Goal: Transaction & Acquisition: Download file/media

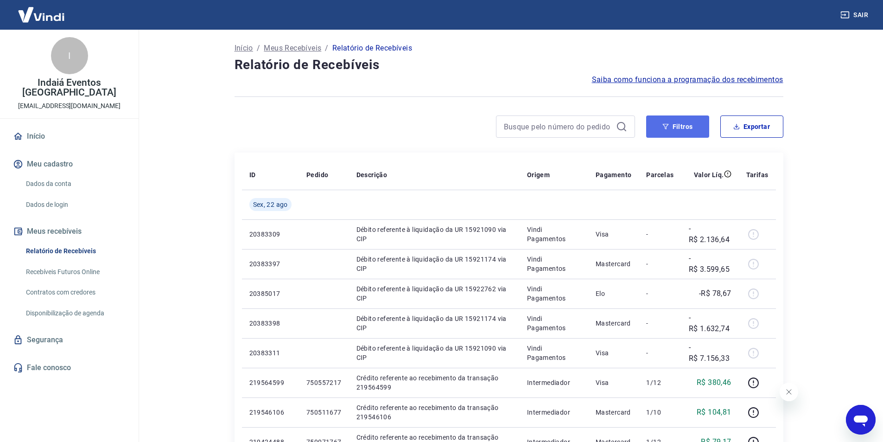
click at [683, 122] on button "Filtros" at bounding box center [677, 126] width 63 height 22
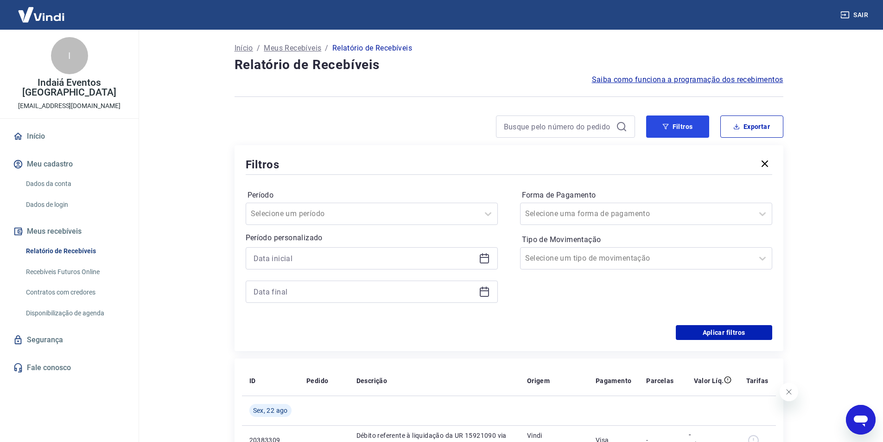
scroll to position [93, 0]
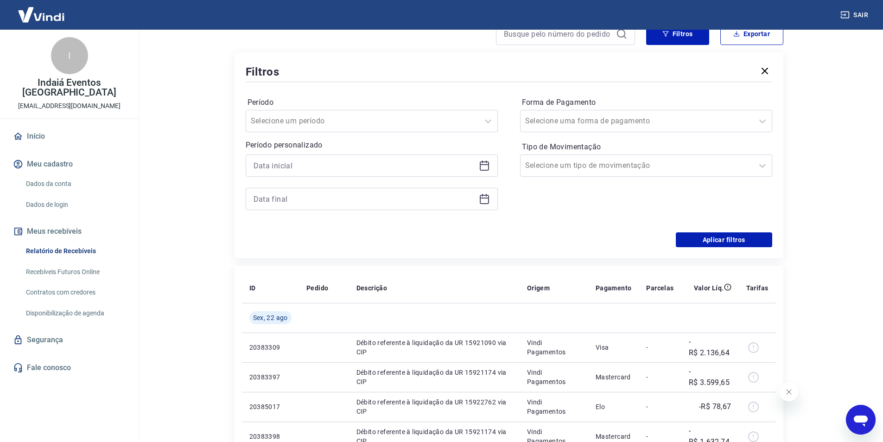
click at [486, 166] on icon at bounding box center [484, 165] width 11 height 11
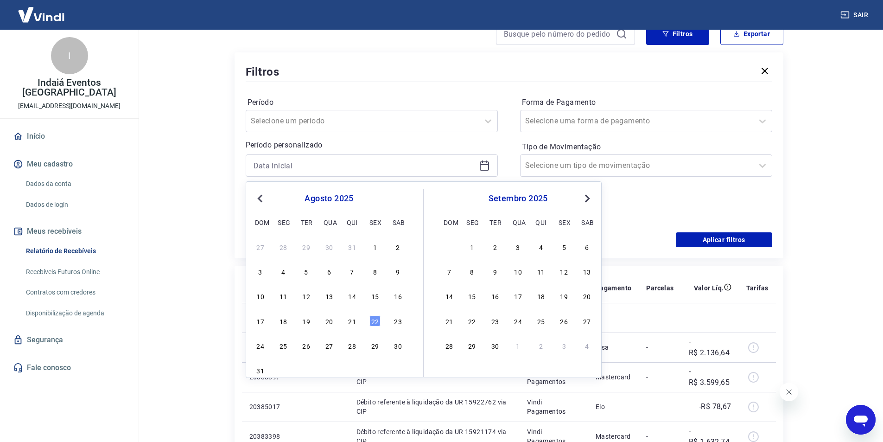
click at [283, 292] on div "11" at bounding box center [283, 295] width 11 height 11
type input "[DATE]"
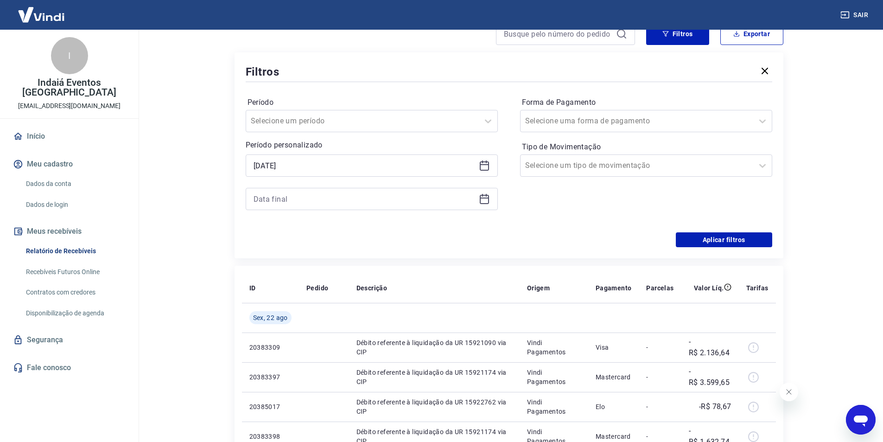
click at [485, 203] on icon at bounding box center [484, 198] width 11 height 11
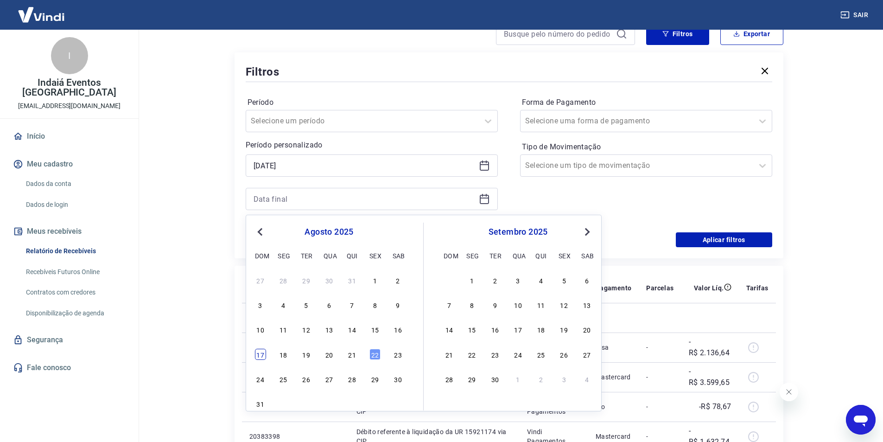
click at [262, 355] on div "17" at bounding box center [260, 354] width 11 height 11
type input "[DATE]"
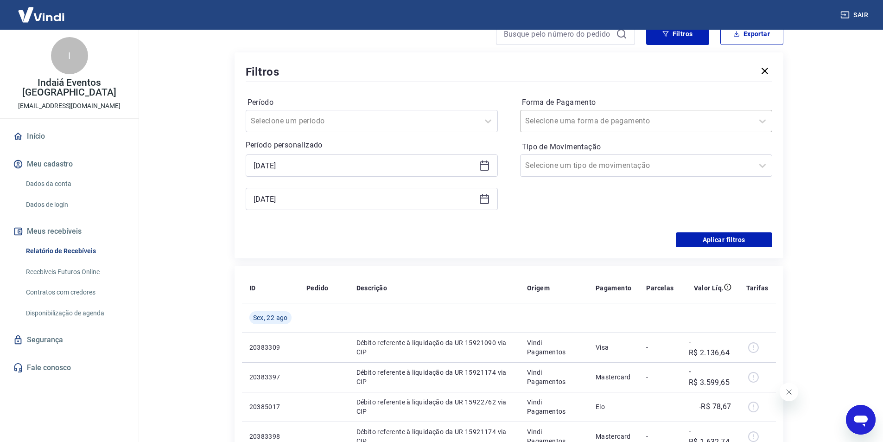
click at [629, 121] on div at bounding box center [636, 121] width 223 height 13
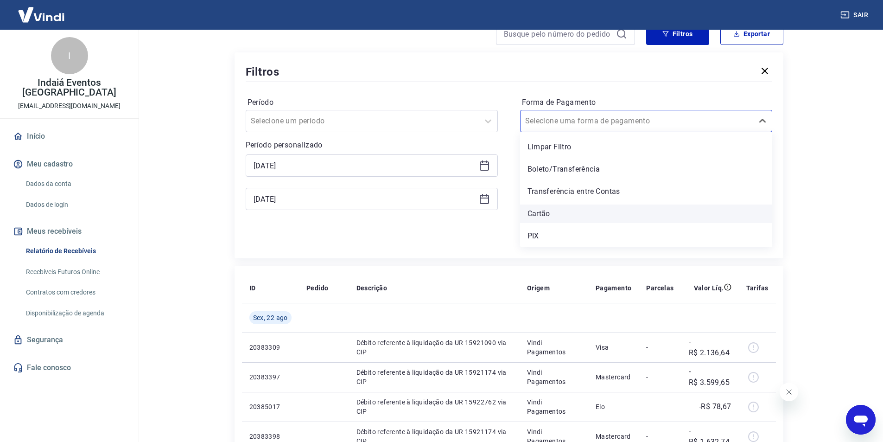
click at [556, 209] on div "Cartão" at bounding box center [646, 213] width 252 height 19
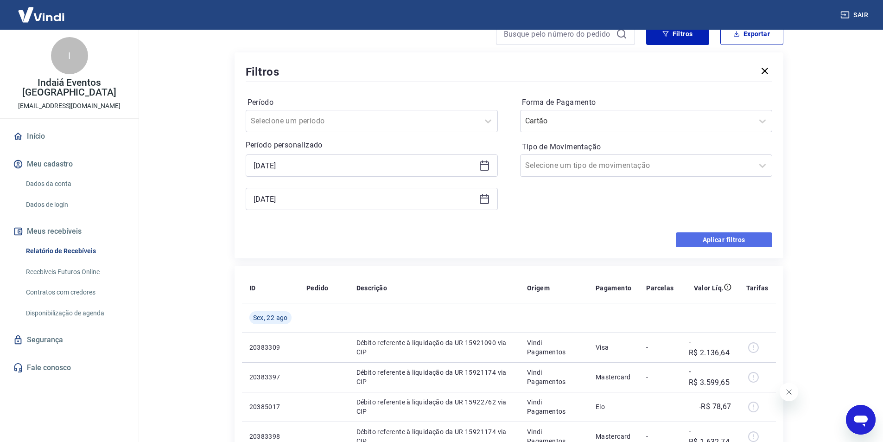
click at [695, 242] on button "Aplicar filtros" at bounding box center [724, 239] width 96 height 15
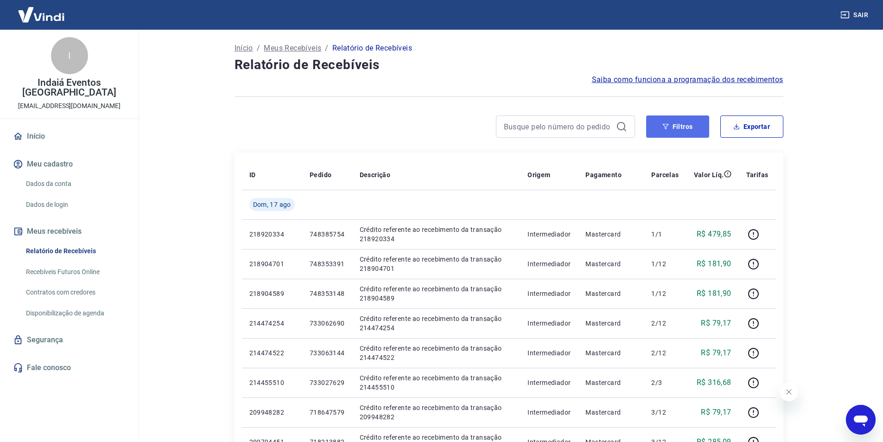
click at [689, 126] on button "Filtros" at bounding box center [677, 126] width 63 height 22
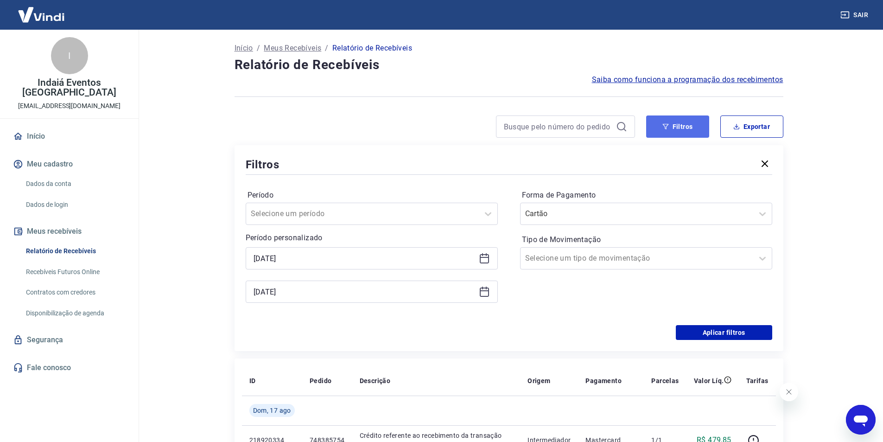
click at [689, 126] on button "Filtros" at bounding box center [677, 126] width 63 height 22
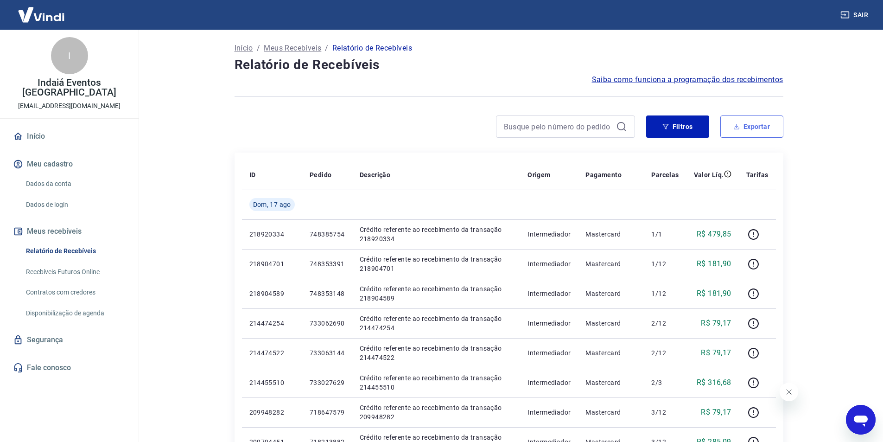
click at [742, 129] on button "Exportar" at bounding box center [752, 126] width 63 height 22
type input "[DATE]"
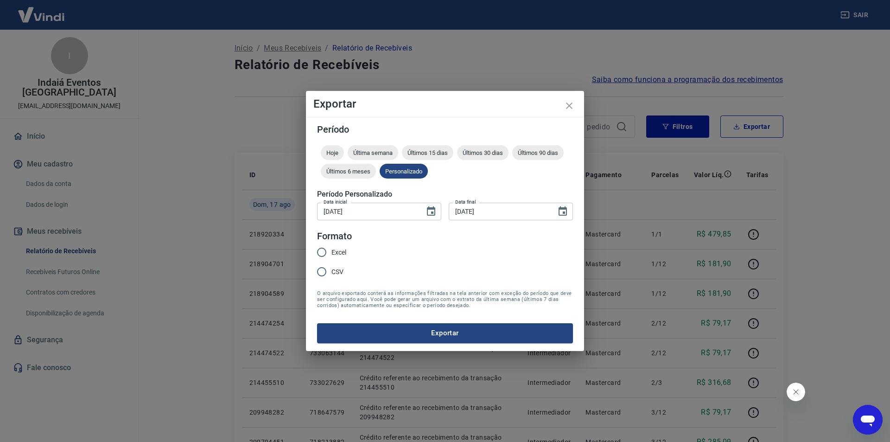
click at [334, 253] on span "Excel" at bounding box center [339, 253] width 15 height 10
click at [332, 253] on input "Excel" at bounding box center [321, 251] width 19 height 19
radio input "true"
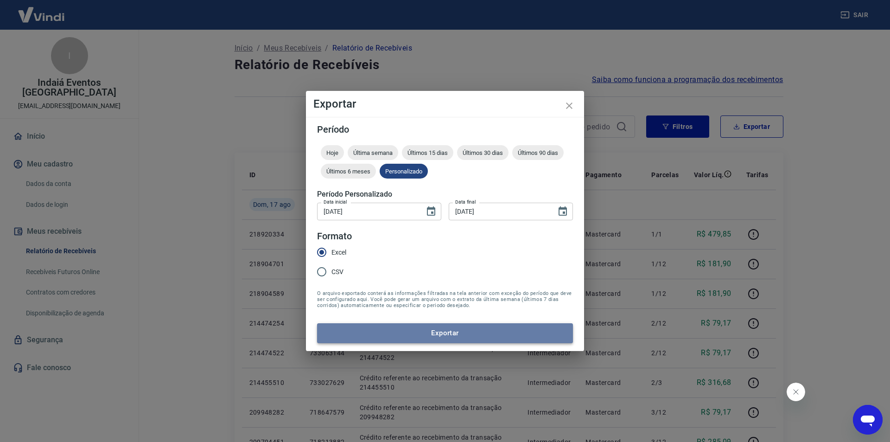
click at [408, 327] on button "Exportar" at bounding box center [445, 332] width 256 height 19
